Goal: Task Accomplishment & Management: Complete application form

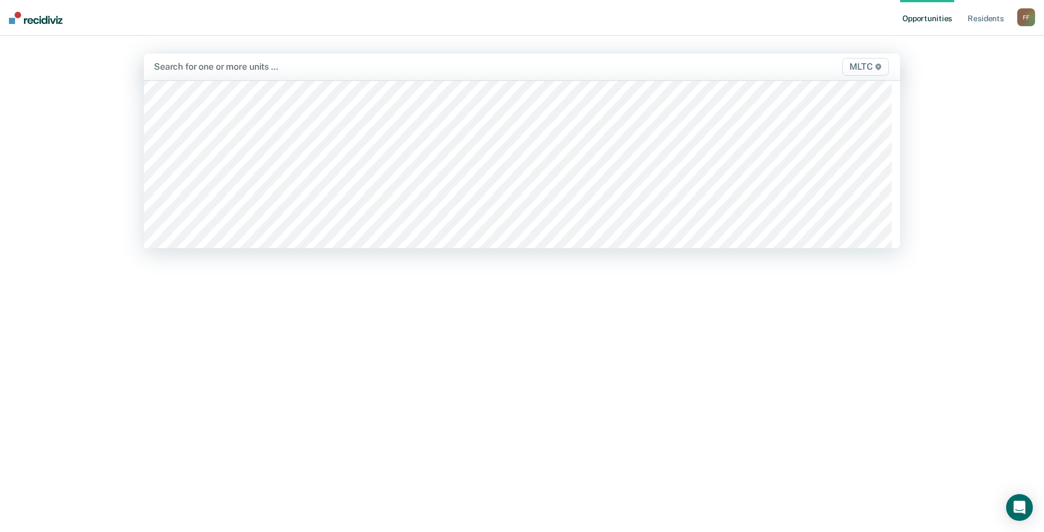
scroll to position [3513, 0]
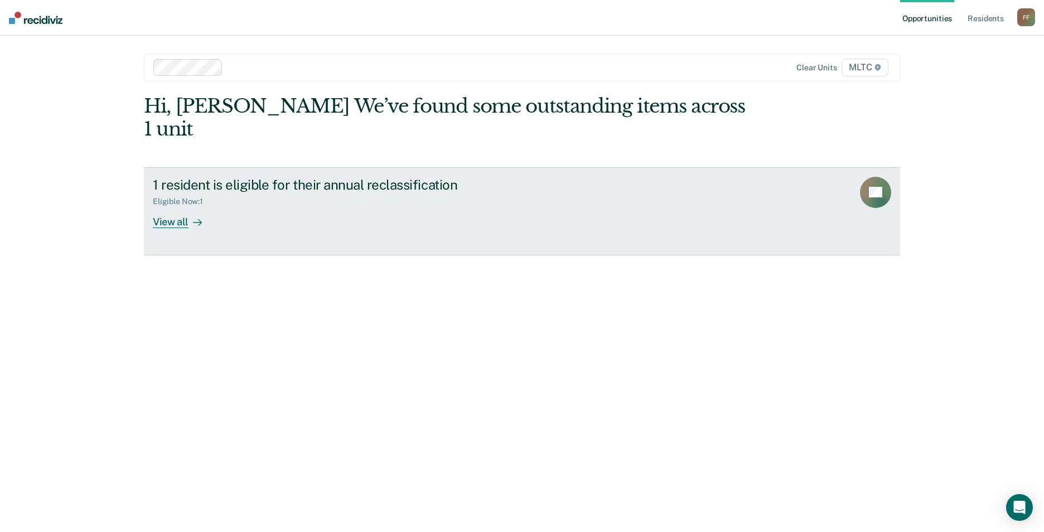
click at [166, 206] on div "View all" at bounding box center [184, 217] width 62 height 22
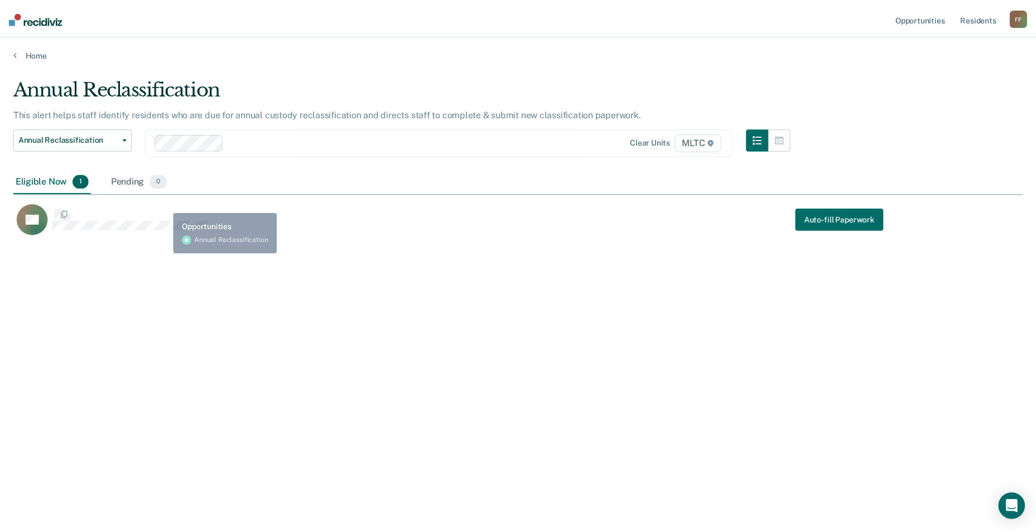
scroll to position [363, 1009]
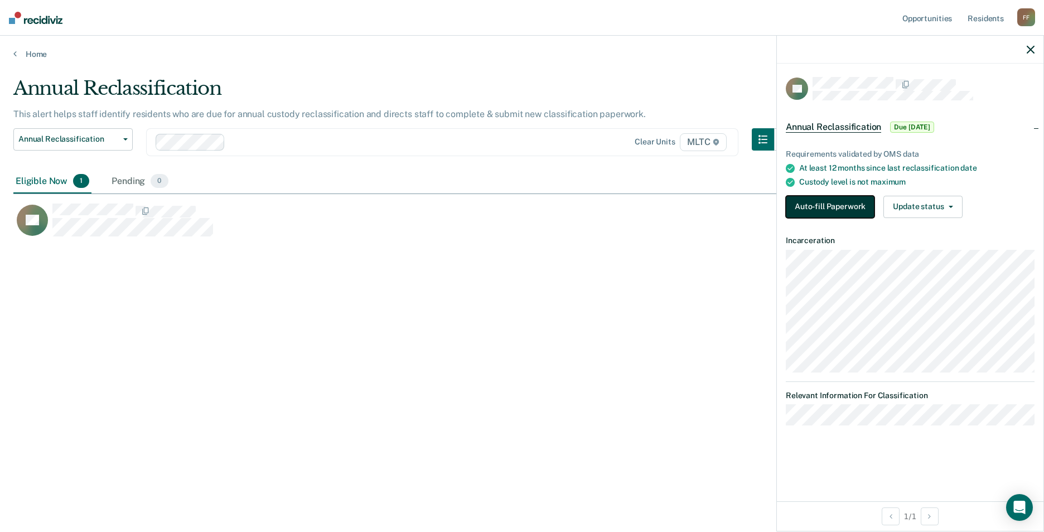
click at [831, 211] on button "Auto-fill Paperwork" at bounding box center [830, 207] width 89 height 22
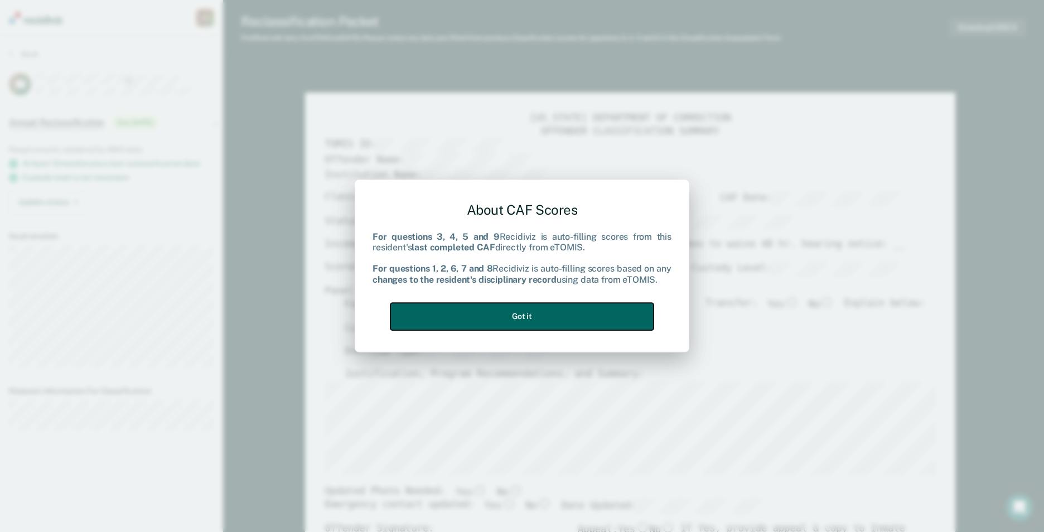
click at [565, 312] on button "Got it" at bounding box center [521, 316] width 263 height 27
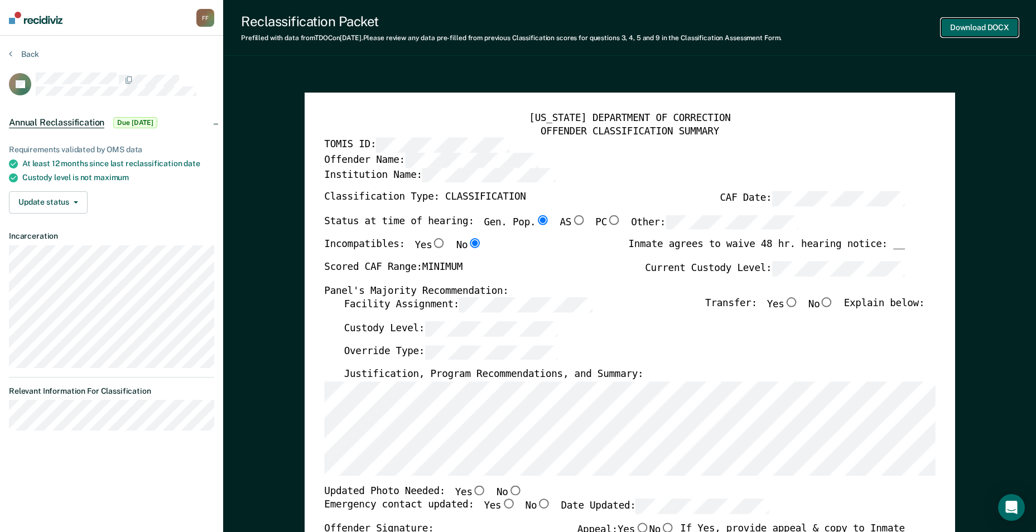
click at [960, 29] on button "Download DOCX" at bounding box center [979, 27] width 77 height 18
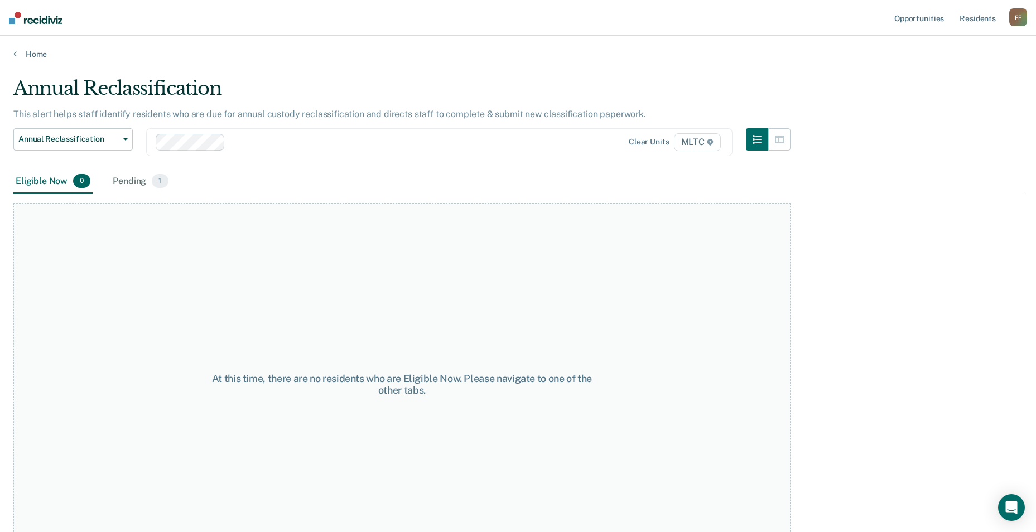
click at [704, 141] on span "MLTC" at bounding box center [697, 142] width 47 height 18
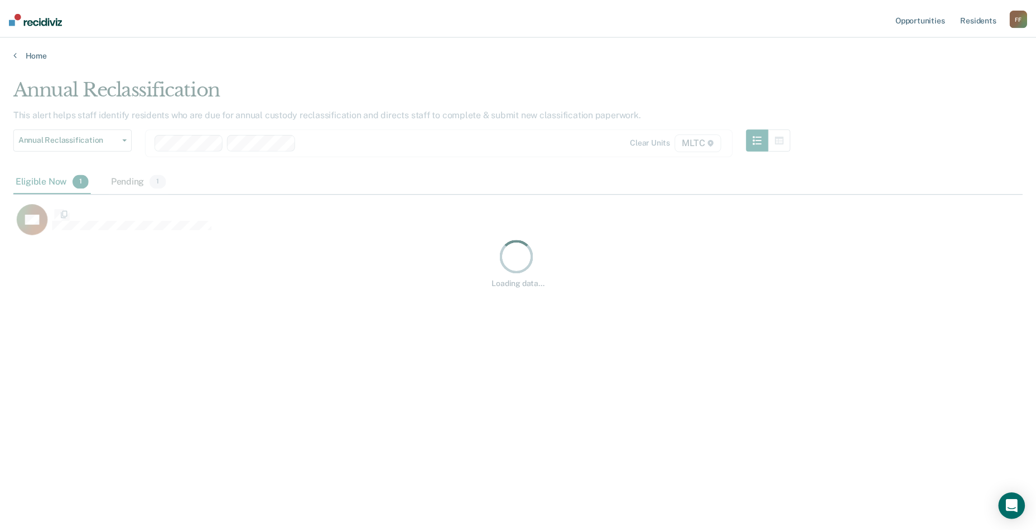
scroll to position [363, 1009]
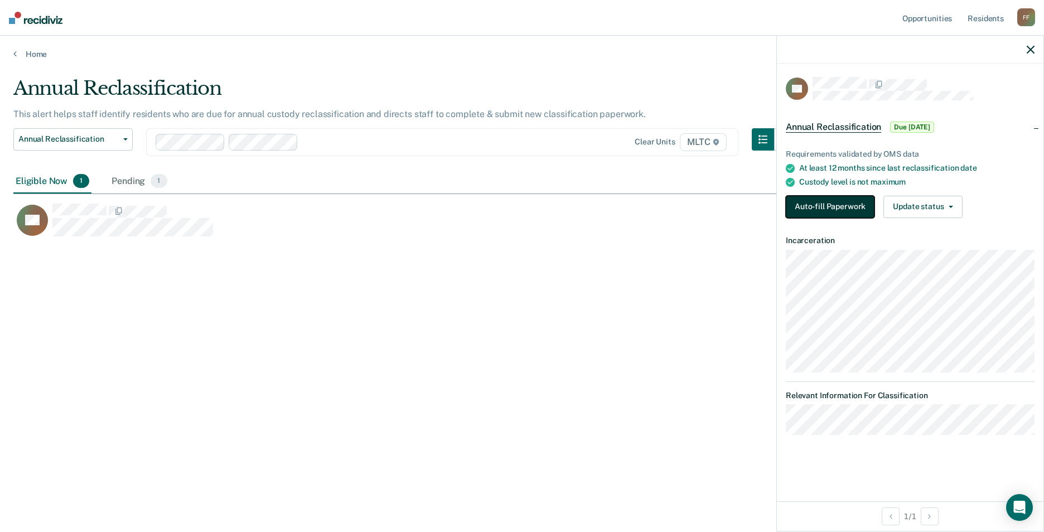
click at [836, 205] on button "Auto-fill Paperwork" at bounding box center [830, 207] width 89 height 22
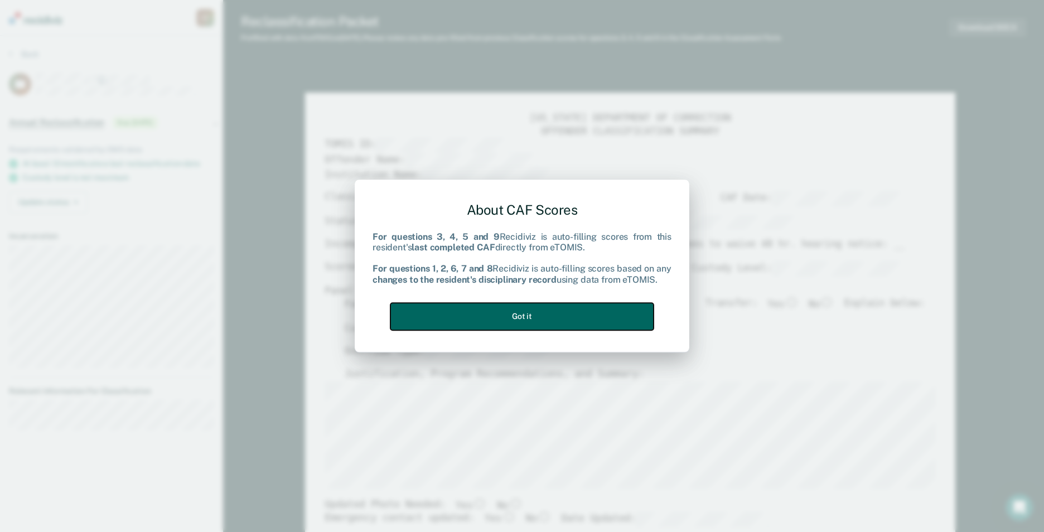
click at [601, 320] on button "Got it" at bounding box center [521, 316] width 263 height 27
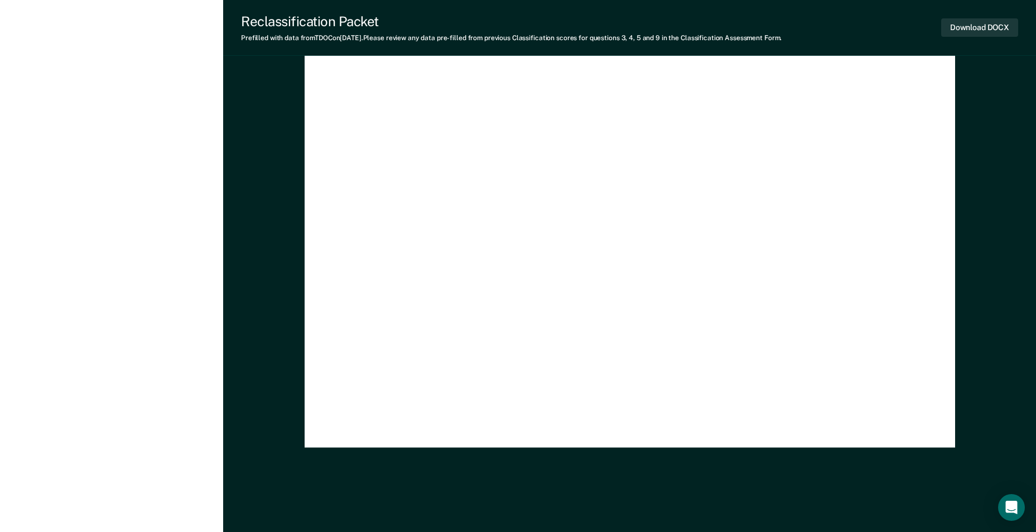
scroll to position [3137, 0]
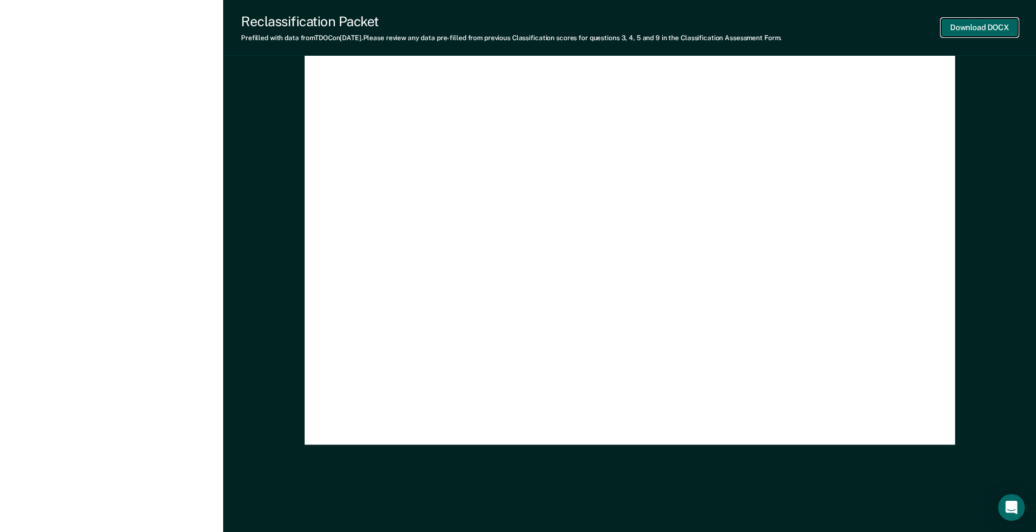
click at [982, 27] on button "Download DOCX" at bounding box center [979, 27] width 77 height 18
type textarea "x"
